Goal: Check status: Check status

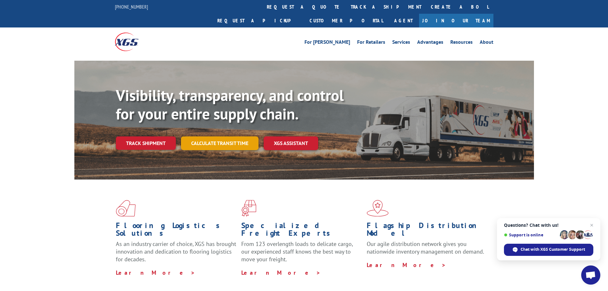
click at [216, 136] on link "Calculate transit time" at bounding box center [220, 143] width 78 height 14
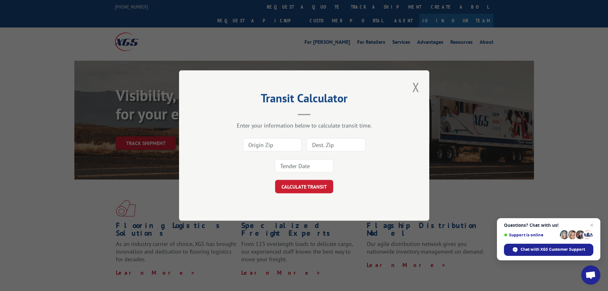
click at [334, 146] on input at bounding box center [336, 144] width 59 height 13
paste input "44614"
type input "44614"
click at [264, 144] on input at bounding box center [272, 144] width 59 height 13
type input "30721"
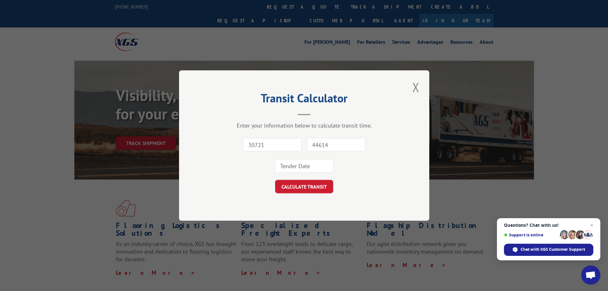
click at [327, 157] on div "30721 44614" at bounding box center [304, 155] width 186 height 42
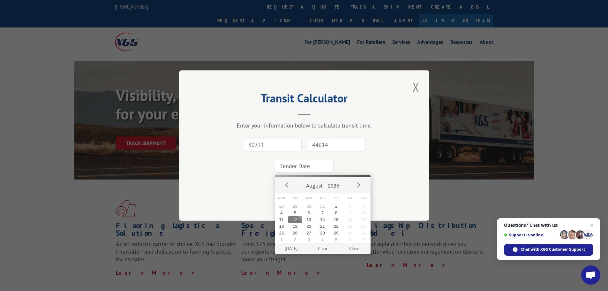
click at [326, 164] on input at bounding box center [304, 165] width 59 height 13
click at [302, 218] on button "12" at bounding box center [295, 219] width 14 height 7
type input "[DATE]"
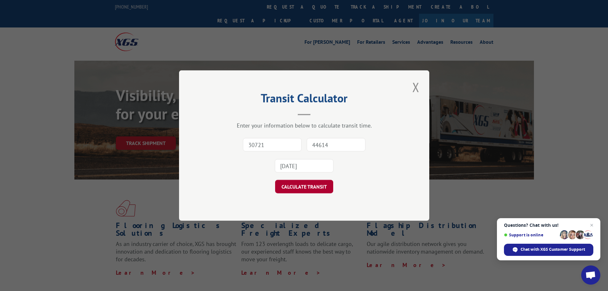
click at [298, 191] on button "CALCULATE TRANSIT" at bounding box center [304, 186] width 58 height 13
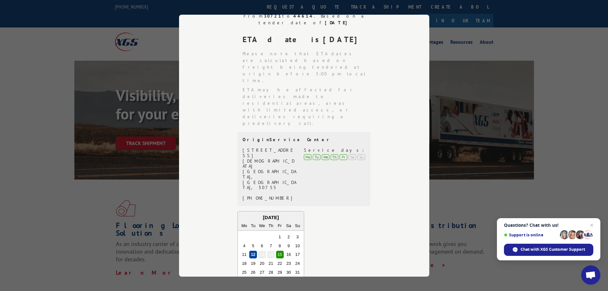
scroll to position [152, 0]
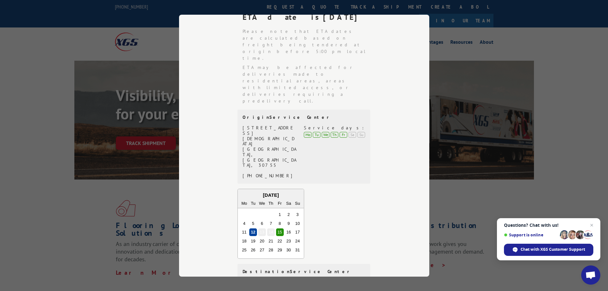
click at [476, 29] on div "Transit Calculator Enter your information below to calculate transit time. 3072…" at bounding box center [304, 145] width 608 height 291
click at [473, 48] on div "Transit Calculator Enter your information below to calculate transit time. 3072…" at bounding box center [304, 145] width 608 height 291
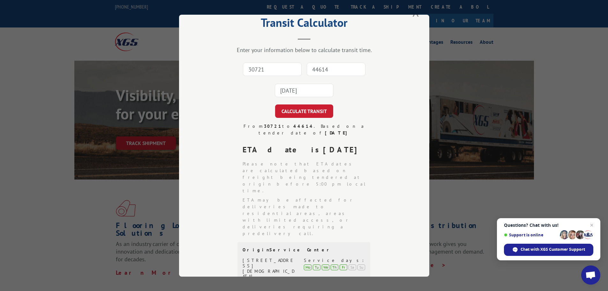
scroll to position [0, 0]
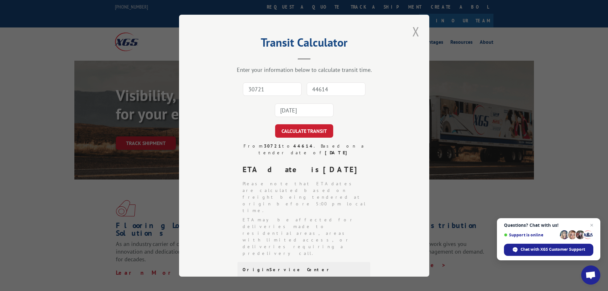
click at [413, 33] on button "Close modal" at bounding box center [415, 32] width 11 height 18
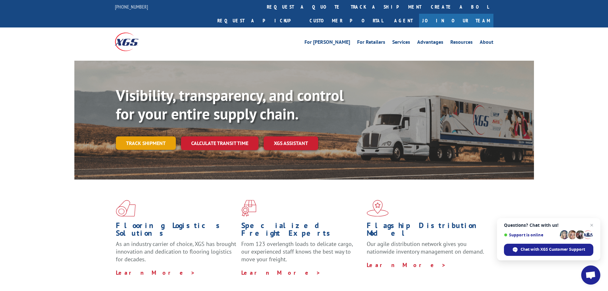
click at [139, 136] on link "Track shipment" at bounding box center [146, 142] width 60 height 13
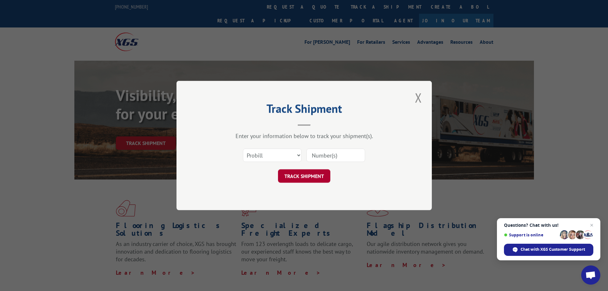
drag, startPoint x: 321, startPoint y: 153, endPoint x: 313, endPoint y: 169, distance: 18.0
click at [321, 153] on input at bounding box center [335, 154] width 59 height 13
paste input "17537880"
type input "17537880"
click at [306, 175] on button "TRACK SHIPMENT" at bounding box center [304, 175] width 52 height 13
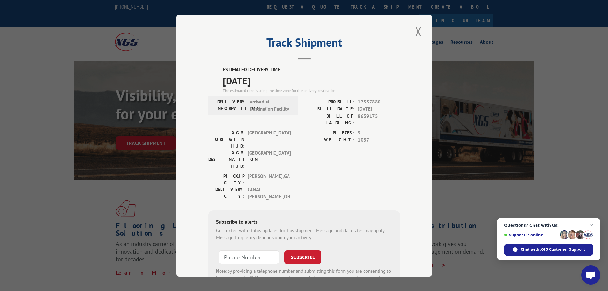
click at [367, 137] on span "1087" at bounding box center [379, 139] width 42 height 7
click at [414, 35] on button "Close modal" at bounding box center [418, 32] width 11 height 18
